Goal: Task Accomplishment & Management: Manage account settings

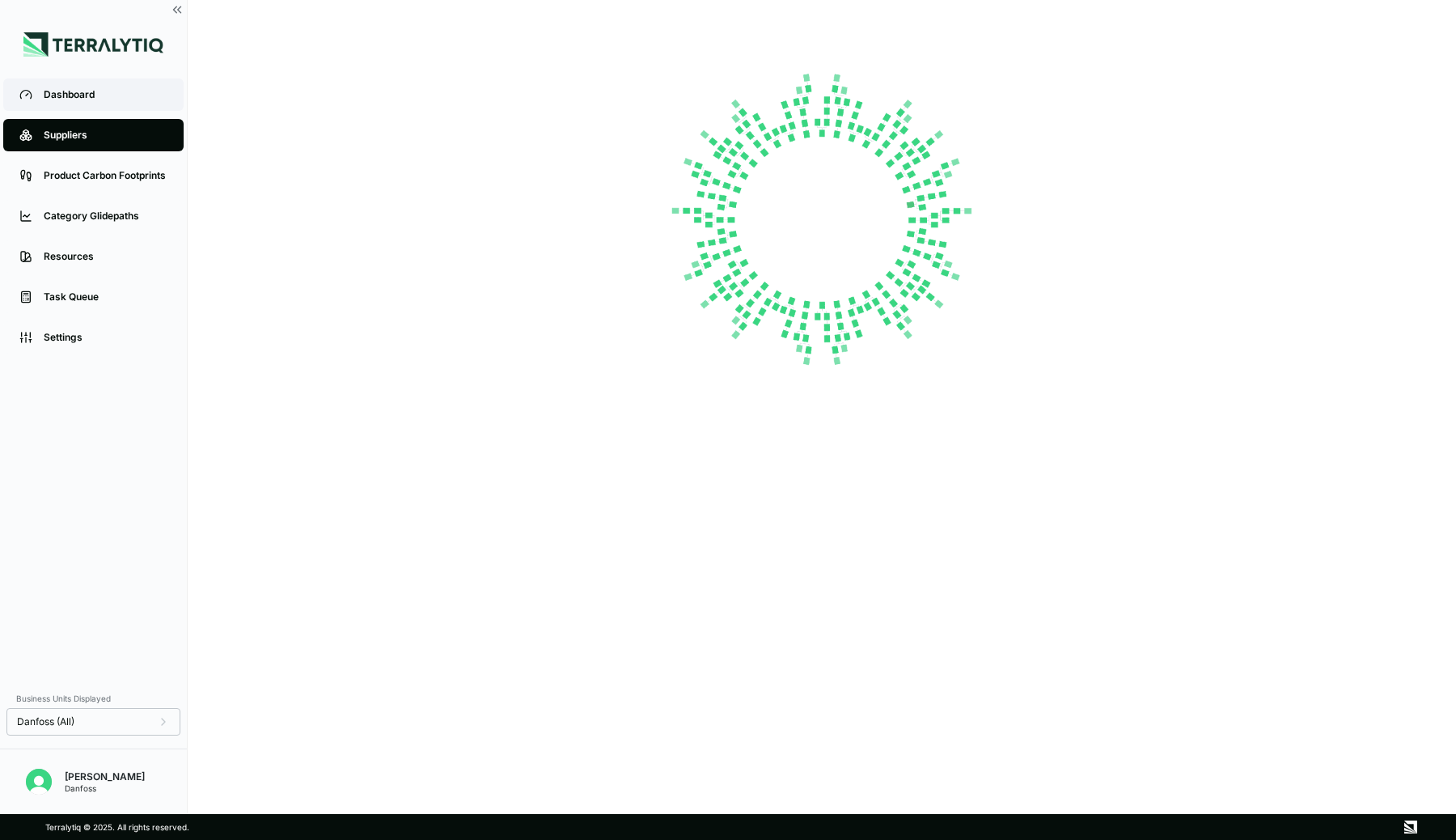
click at [78, 97] on div "Dashboard" at bounding box center [106, 94] width 124 height 13
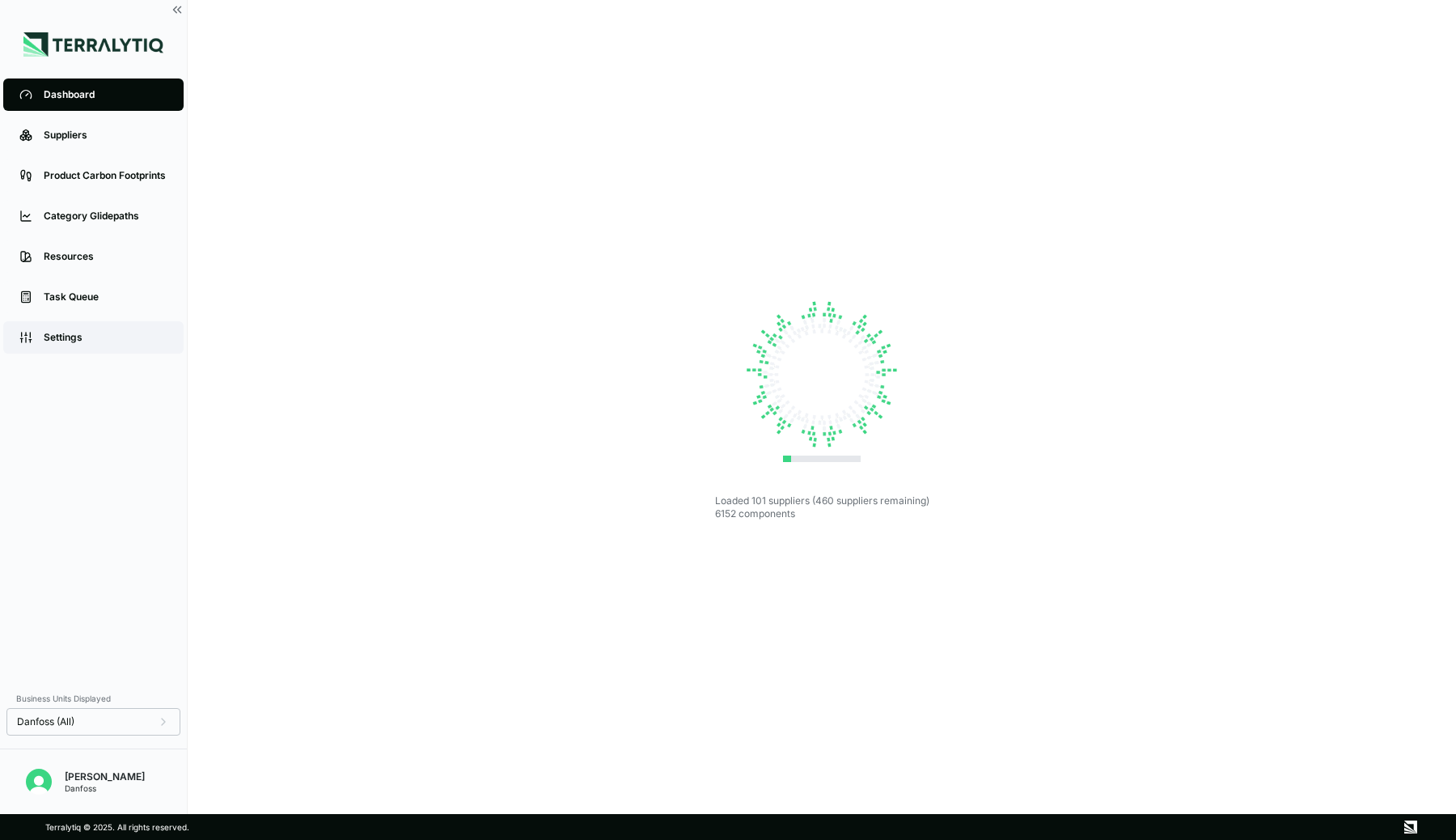
click at [66, 346] on link "Settings" at bounding box center [93, 337] width 180 height 33
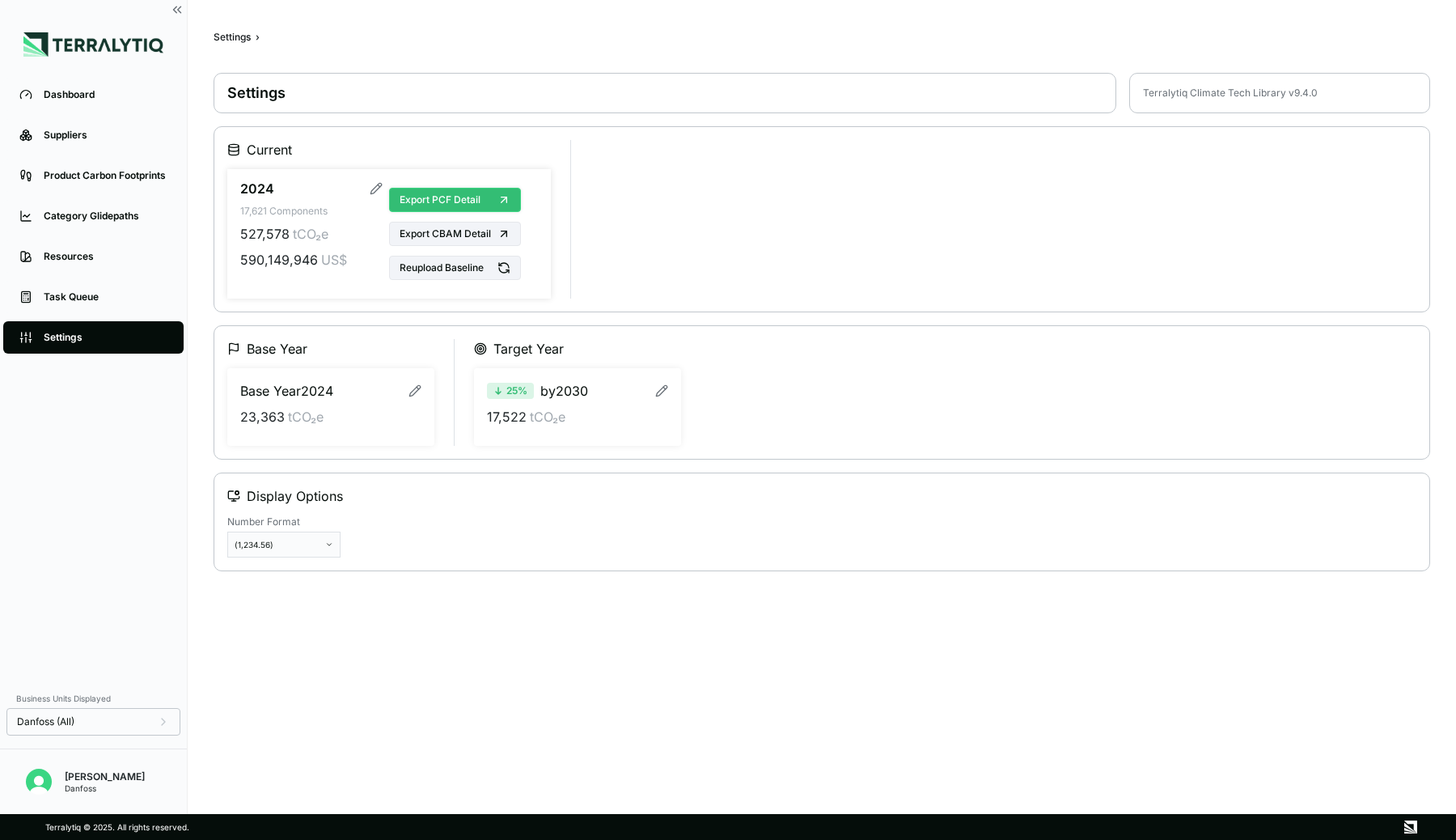
click at [419, 201] on span "Export PCF Detail" at bounding box center [440, 199] width 81 height 13
click at [44, 790] on img "Open user button" at bounding box center [39, 781] width 26 height 26
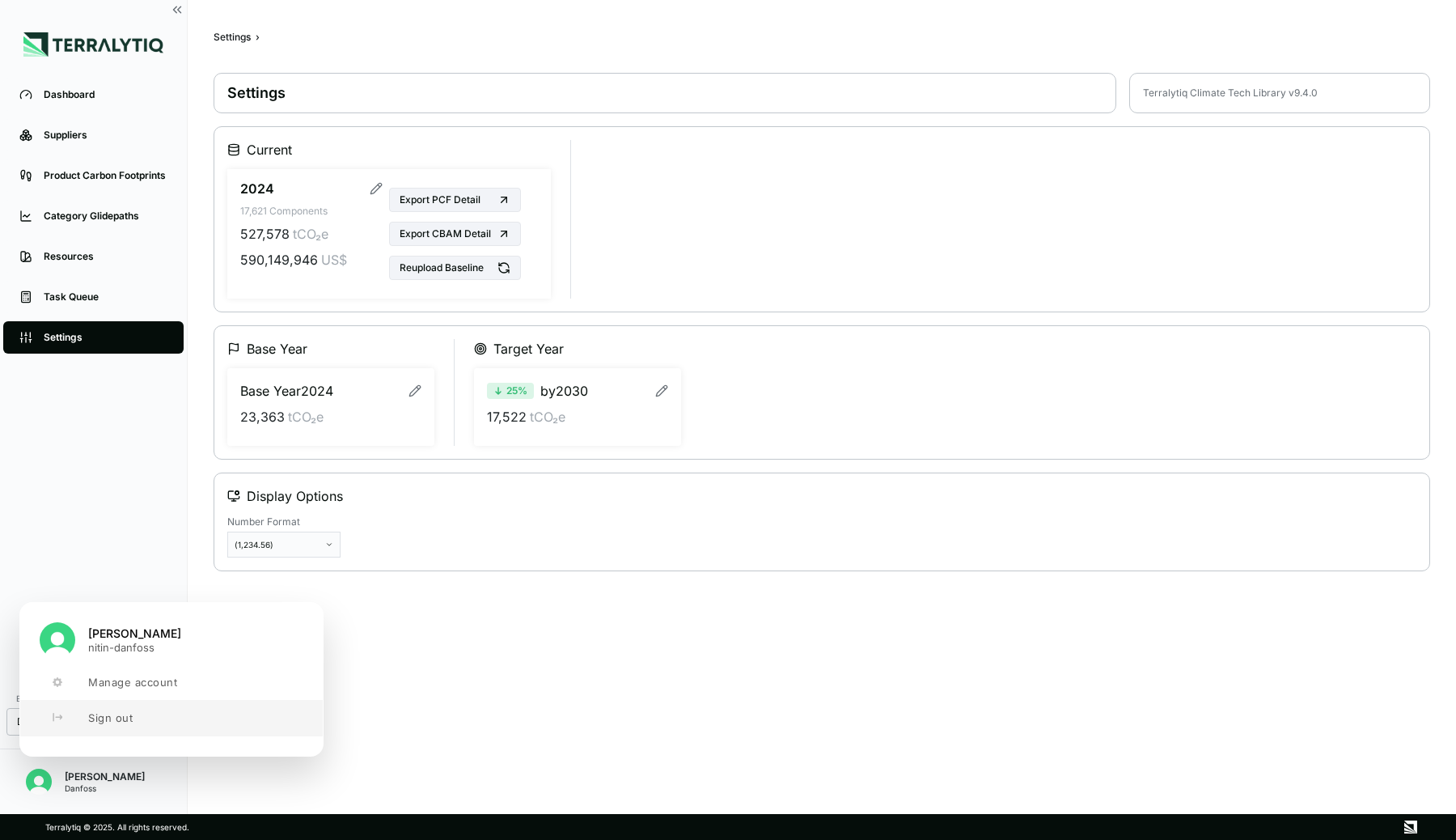
click at [84, 720] on button "Sign out" at bounding box center [171, 718] width 303 height 35
